Goal: Transaction & Acquisition: Purchase product/service

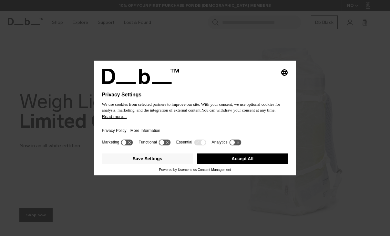
click at [234, 158] on button "Accept All" at bounding box center [242, 159] width 91 height 10
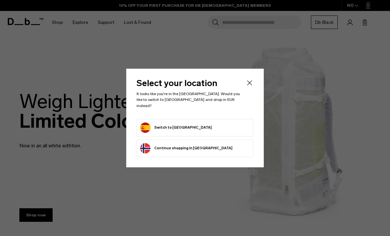
click at [248, 86] on icon "Close" at bounding box center [249, 83] width 5 height 5
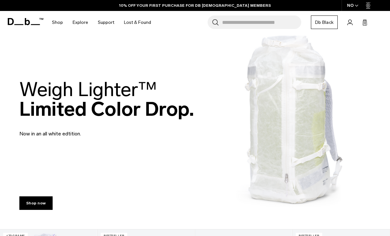
scroll to position [13, 0]
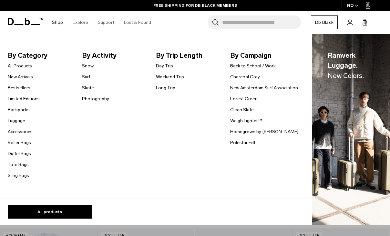
click at [88, 68] on link "Snow" at bounding box center [88, 66] width 12 height 7
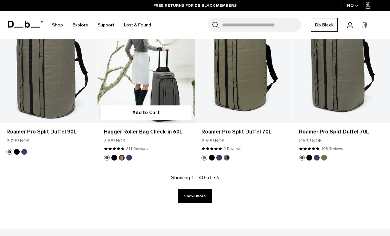
scroll to position [1553, 0]
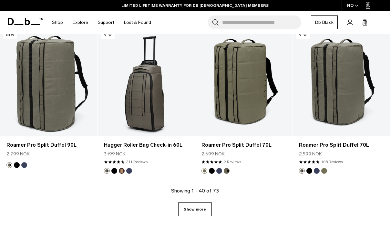
click at [205, 208] on link "Show more" at bounding box center [194, 210] width 33 height 14
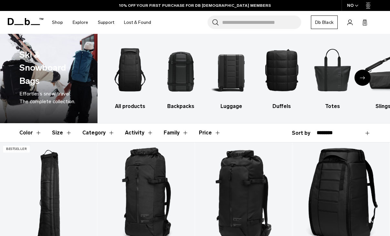
scroll to position [9, 0]
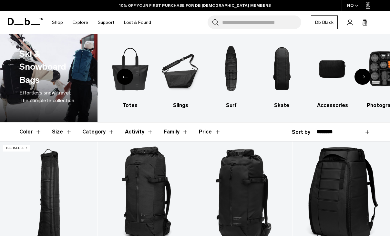
click at [355, 82] on div "All products Backpacks Luggage Duffels Totes Slings Surf Skate Accessories Phot…" at bounding box center [244, 76] width 293 height 93
click at [357, 81] on div "Next slide" at bounding box center [363, 77] width 16 height 16
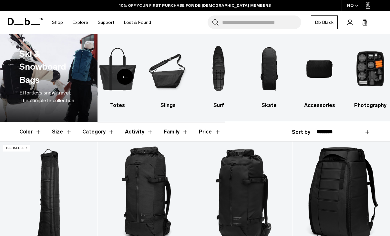
click at [357, 81] on img "10 / 10" at bounding box center [370, 68] width 39 height 59
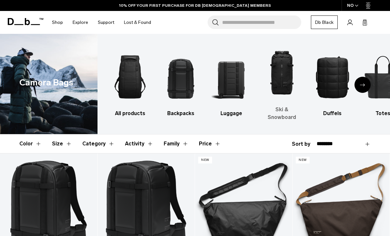
click at [281, 77] on img "4 / 10" at bounding box center [281, 73] width 39 height 59
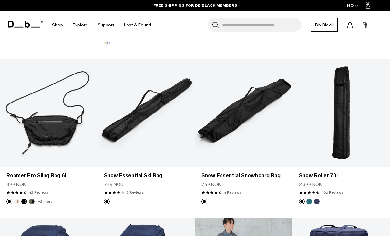
scroll to position [571, 0]
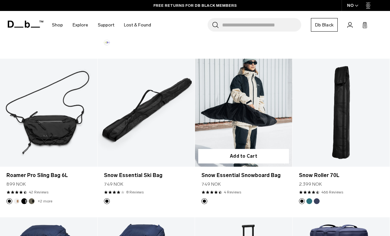
click at [272, 112] on link "Snow Essential Snowboard Bag" at bounding box center [243, 113] width 97 height 108
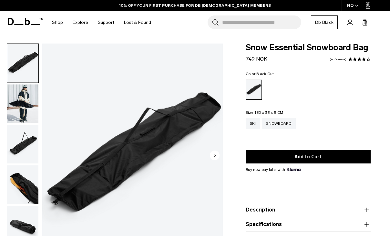
click at [13, 102] on img "button" at bounding box center [22, 104] width 31 height 39
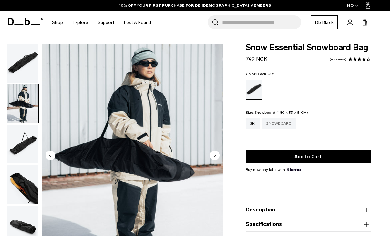
click at [1, 100] on div "02 / 05 Close 01 / 05 Previous Next" at bounding box center [113, 158] width 226 height 229
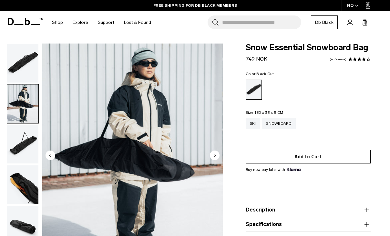
click at [296, 157] on button "Add to Cart" at bounding box center [308, 157] width 125 height 14
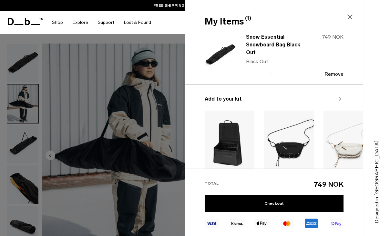
click at [348, 15] on icon at bounding box center [350, 17] width 8 height 8
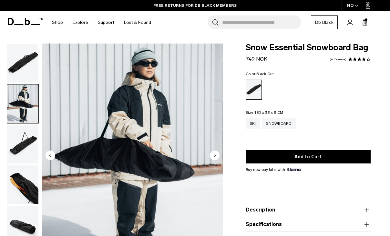
click at [351, 7] on div "NO" at bounding box center [353, 5] width 23 height 11
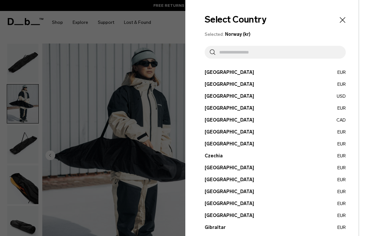
click at [252, 53] on input "text" at bounding box center [277, 52] width 125 height 13
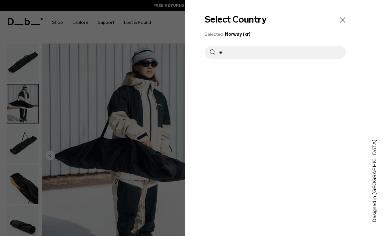
type input "*"
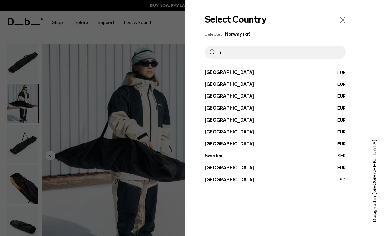
type input "*"
click at [212, 145] on button "Spain EUR" at bounding box center [275, 144] width 141 height 7
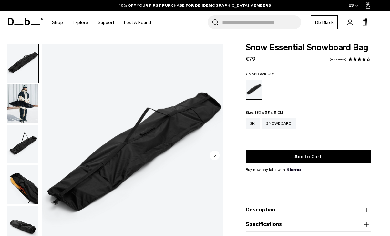
click at [214, 156] on circle "Next slide" at bounding box center [215, 156] width 10 height 10
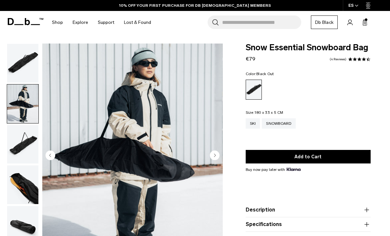
click at [214, 156] on circle "Next slide" at bounding box center [215, 156] width 10 height 10
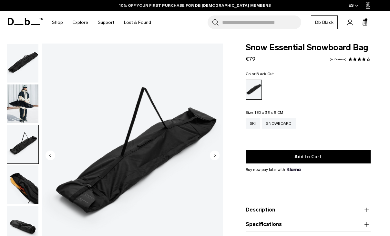
click at [214, 156] on circle "Next slide" at bounding box center [215, 156] width 10 height 10
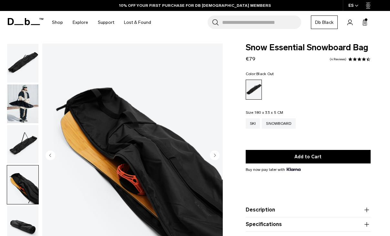
click at [214, 156] on circle "Next slide" at bounding box center [215, 156] width 10 height 10
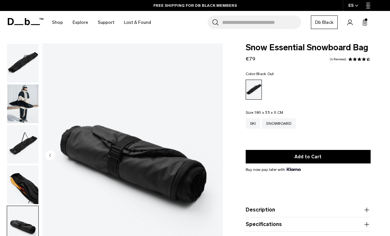
click at [214, 156] on img "5 / 5" at bounding box center [132, 156] width 180 height 225
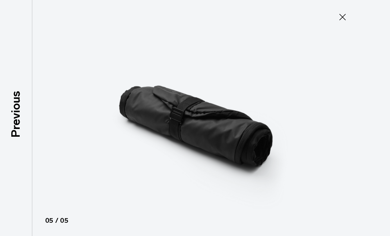
type button "Close"
